Goal: Task Accomplishment & Management: Use online tool/utility

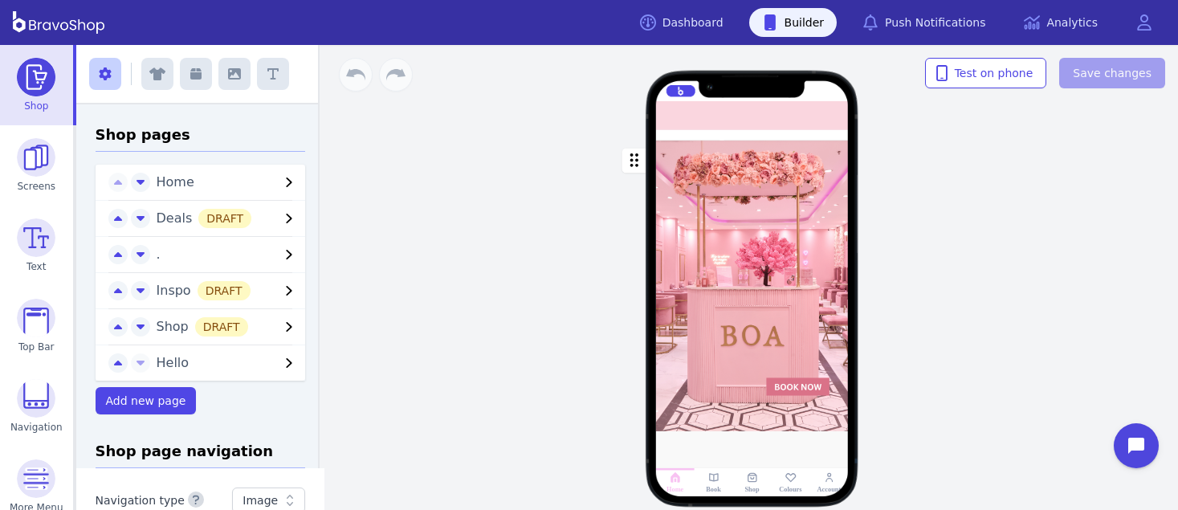
click at [819, 207] on div "button" at bounding box center [752, 287] width 193 height 292
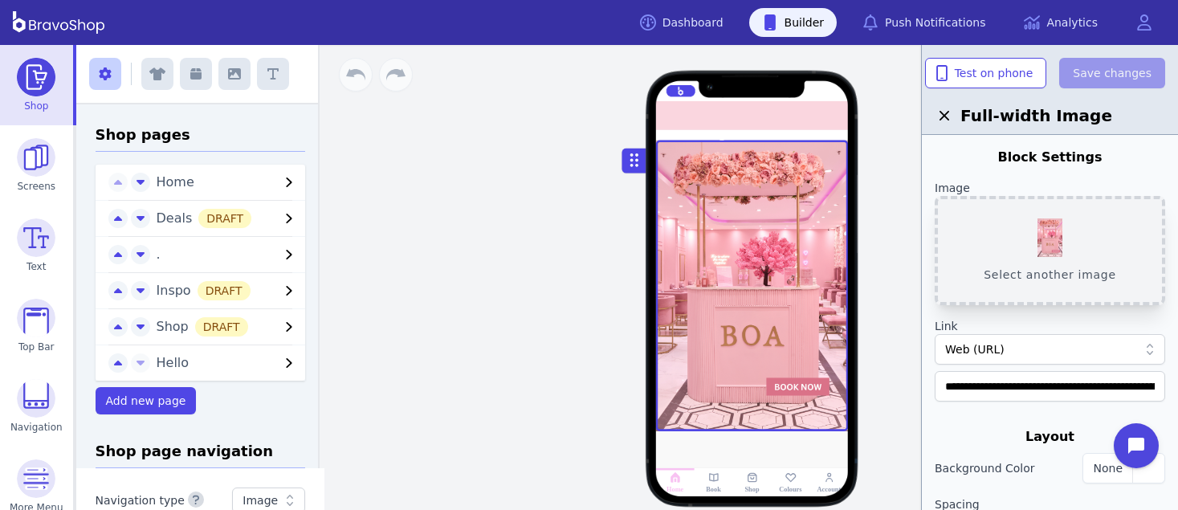
click at [1035, 247] on button "Select another image" at bounding box center [1050, 250] width 230 height 109
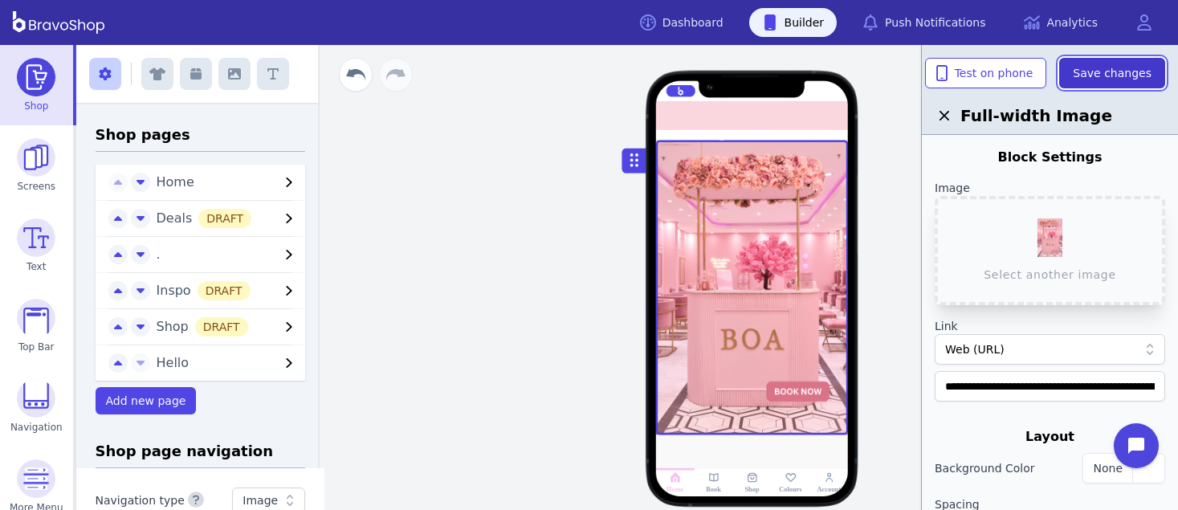
click at [1118, 71] on span "Save changes" at bounding box center [1112, 73] width 79 height 16
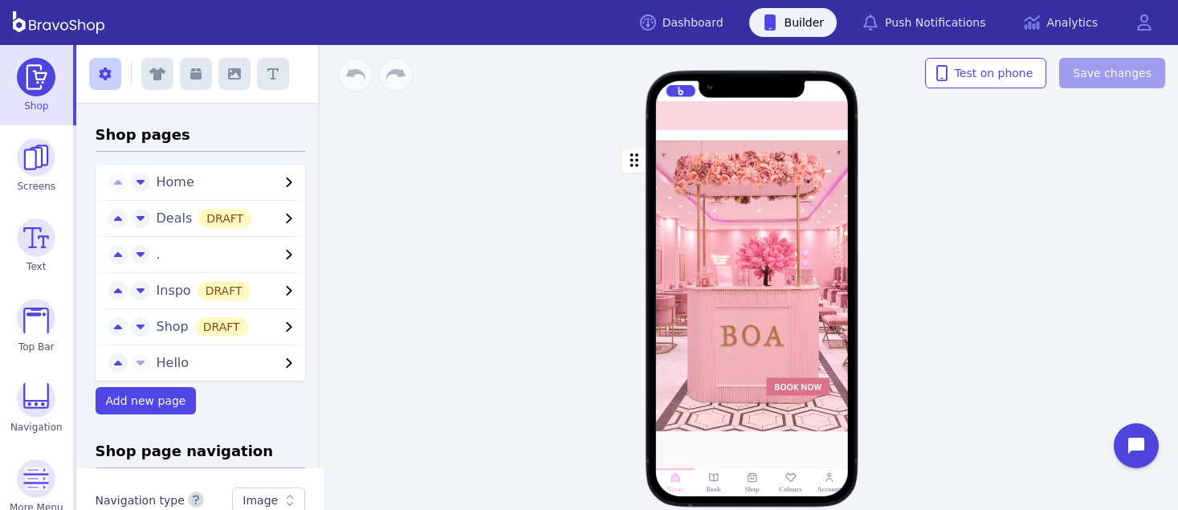
click at [819, 207] on div "button" at bounding box center [752, 287] width 193 height 292
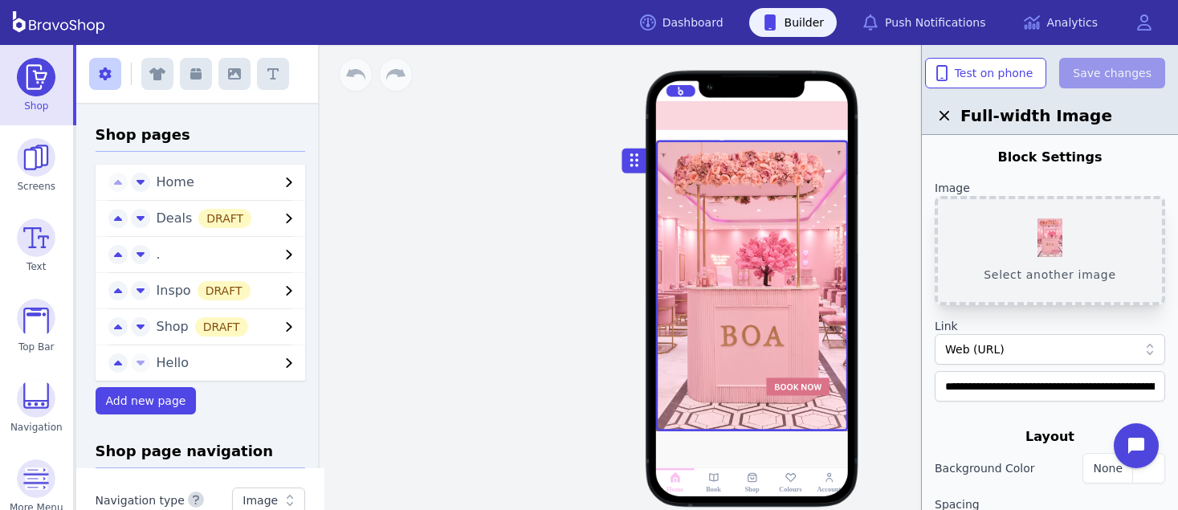
click at [1035, 247] on button "Select another image" at bounding box center [1050, 250] width 230 height 109
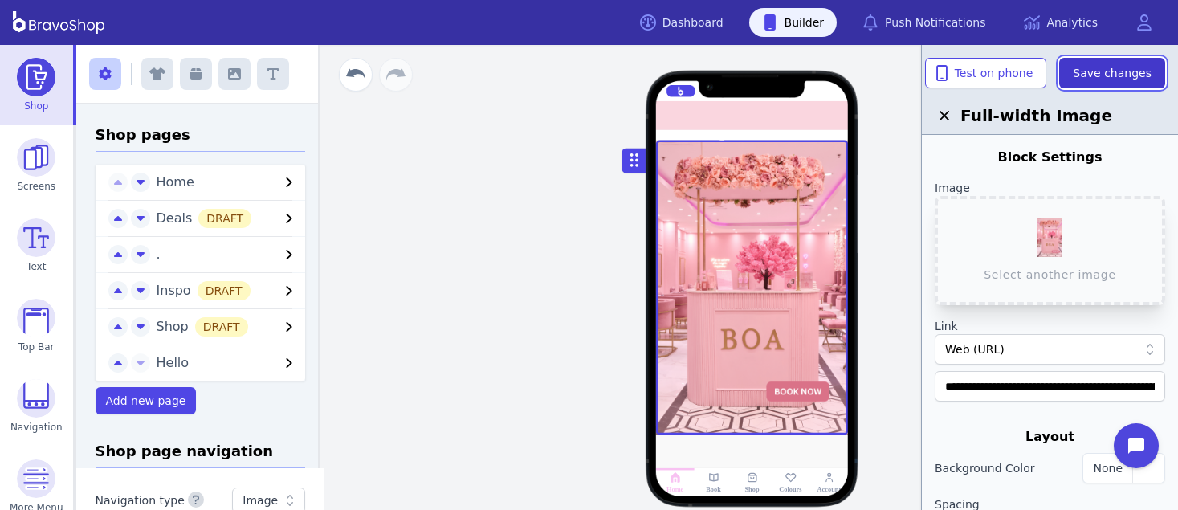
click at [1118, 71] on span "Save changes" at bounding box center [1112, 73] width 79 height 16
